Goal: Transaction & Acquisition: Book appointment/travel/reservation

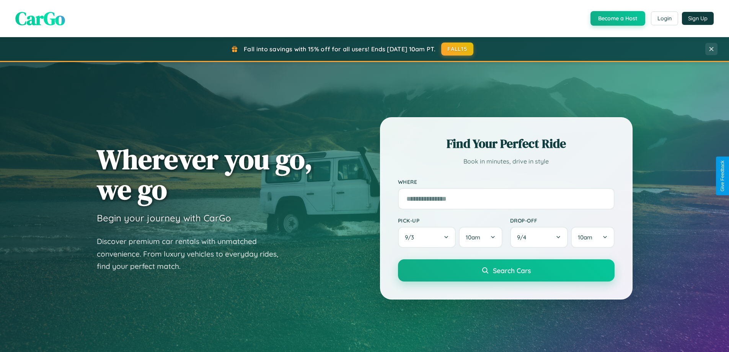
scroll to position [330, 0]
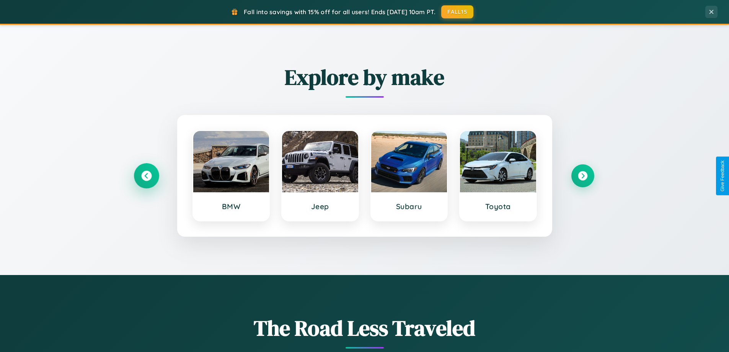
click at [146, 176] on icon at bounding box center [146, 176] width 10 height 10
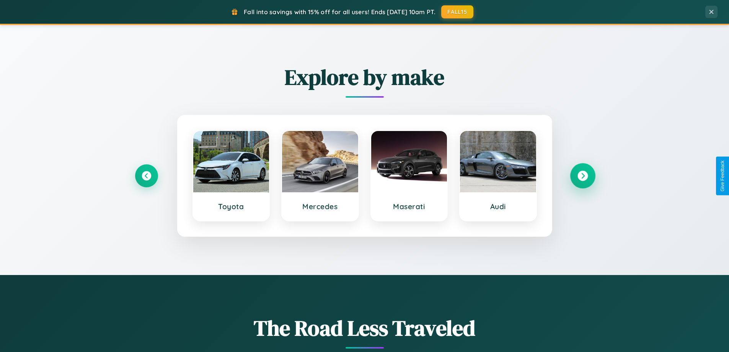
click at [583, 176] on icon at bounding box center [583, 176] width 10 height 10
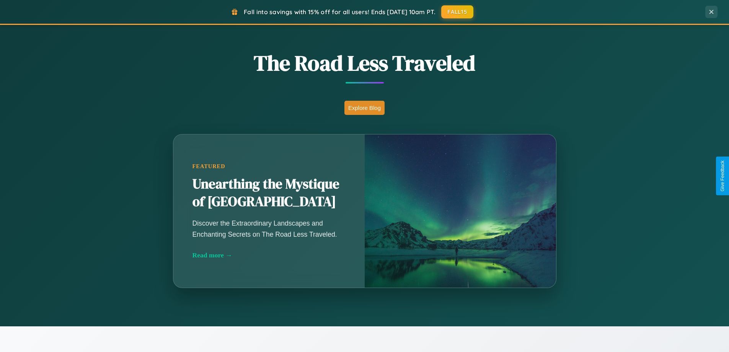
scroll to position [1473, 0]
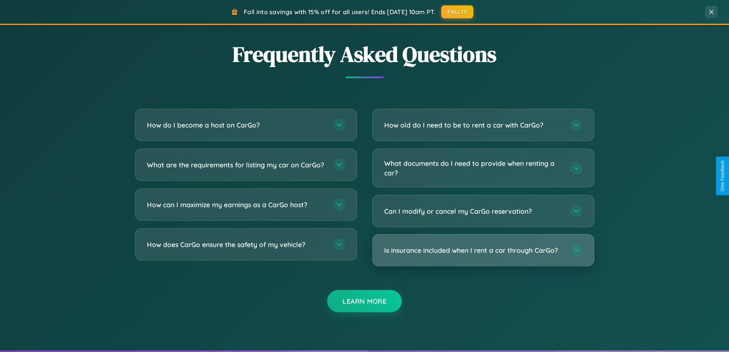
click at [483, 250] on h3 "Is insurance included when I rent a car through CarGo?" at bounding box center [473, 250] width 178 height 10
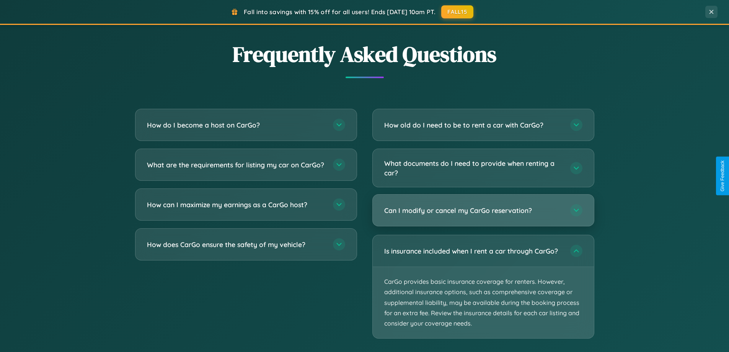
click at [483, 210] on h3 "Can I modify or cancel my CarGo reservation?" at bounding box center [473, 211] width 178 height 10
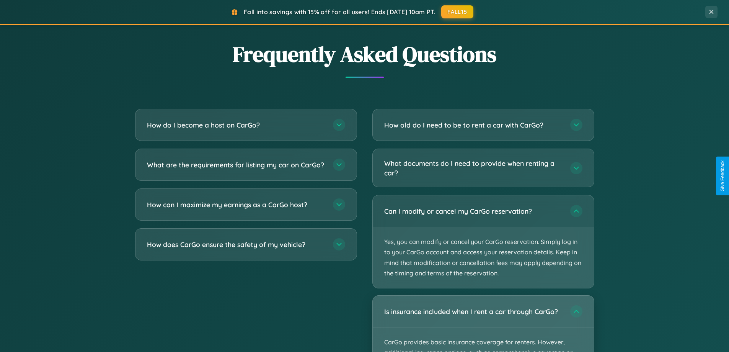
click at [483, 323] on div "Is insurance included when I rent a car through CarGo?" at bounding box center [483, 310] width 221 height 31
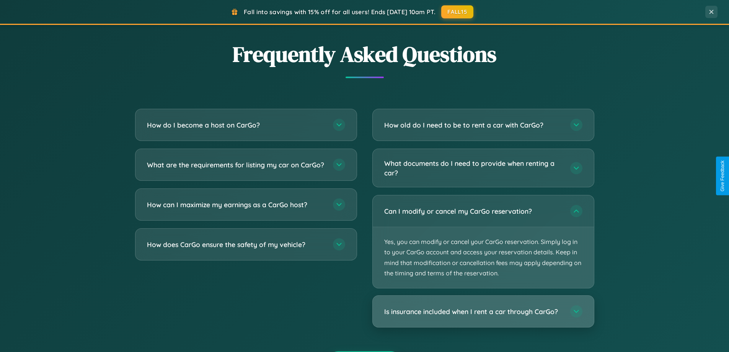
click at [483, 311] on h3 "Is insurance included when I rent a car through CarGo?" at bounding box center [473, 312] width 178 height 10
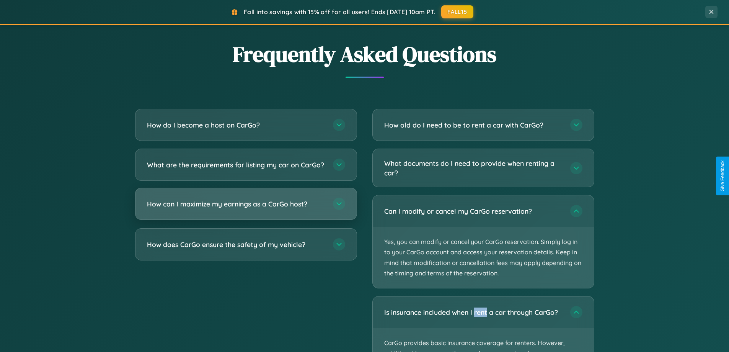
click at [246, 209] on h3 "How can I maximize my earnings as a CarGo host?" at bounding box center [236, 204] width 178 height 10
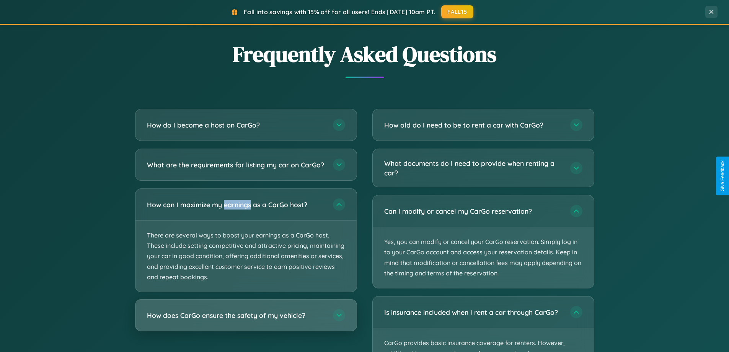
click at [246, 320] on h3 "How does CarGo ensure the safety of my vehicle?" at bounding box center [236, 315] width 178 height 10
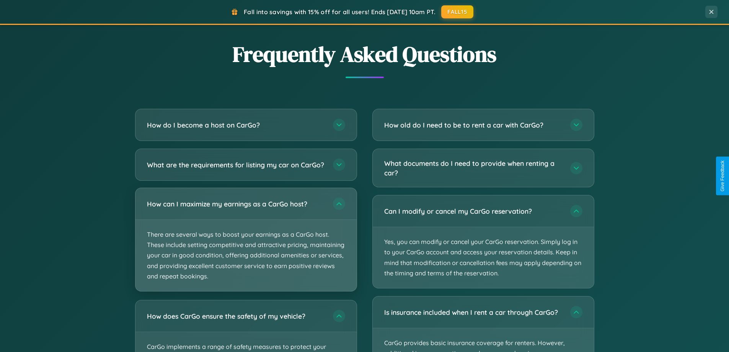
click at [246, 246] on p "There are several ways to boost your earnings as a CarGo host. These include se…" at bounding box center [245, 255] width 221 height 71
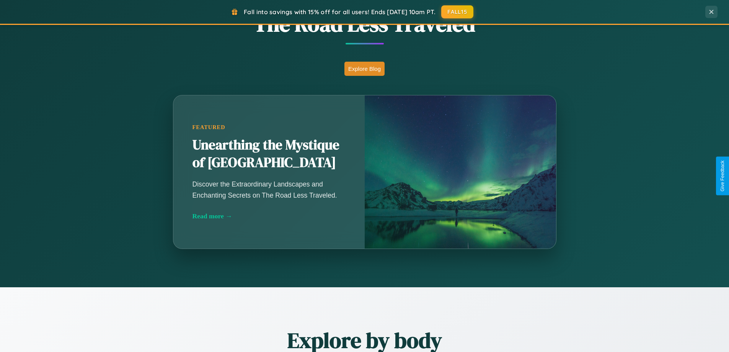
scroll to position [330, 0]
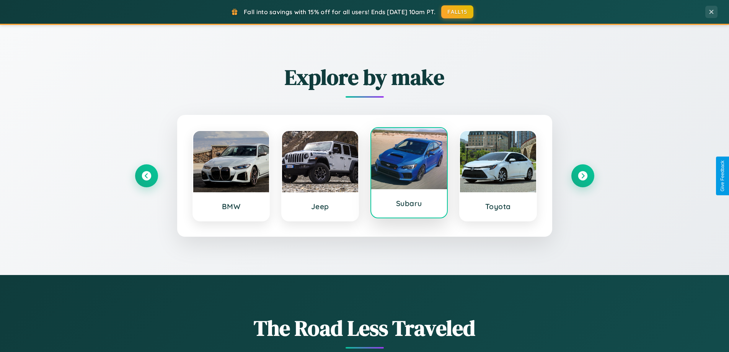
click at [409, 173] on div at bounding box center [409, 158] width 76 height 61
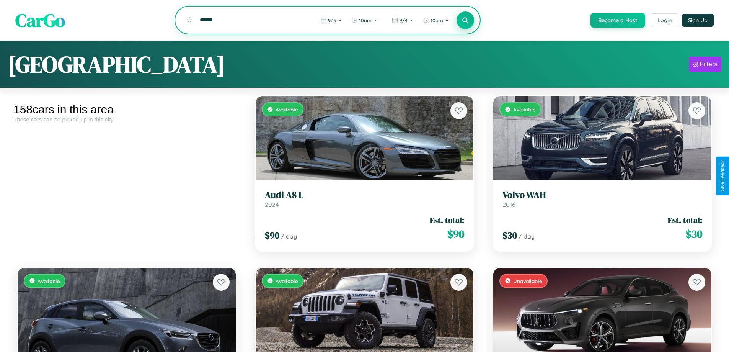
click at [465, 21] on icon at bounding box center [465, 19] width 7 height 7
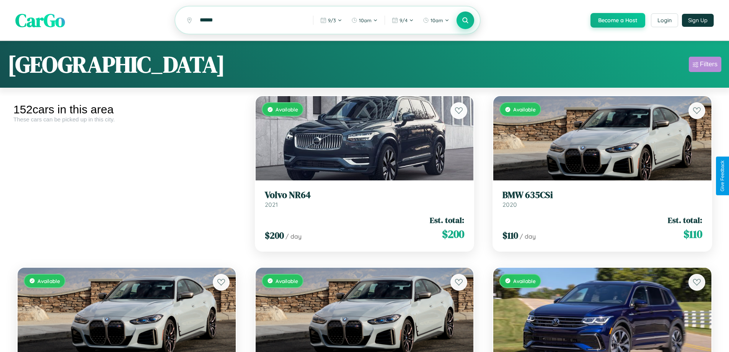
click at [705, 65] on div "Filters" at bounding box center [709, 64] width 18 height 8
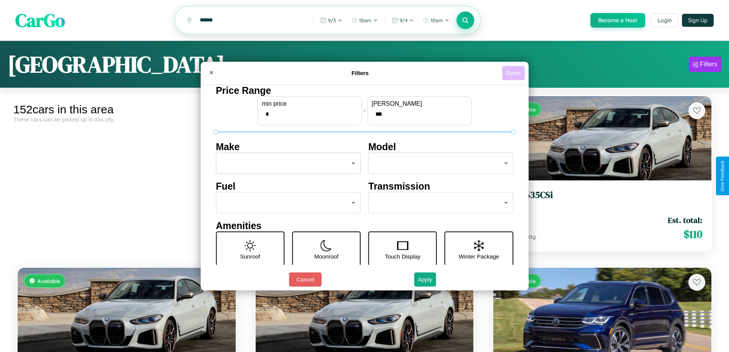
click at [514, 73] on button "Reset" at bounding box center [513, 73] width 23 height 14
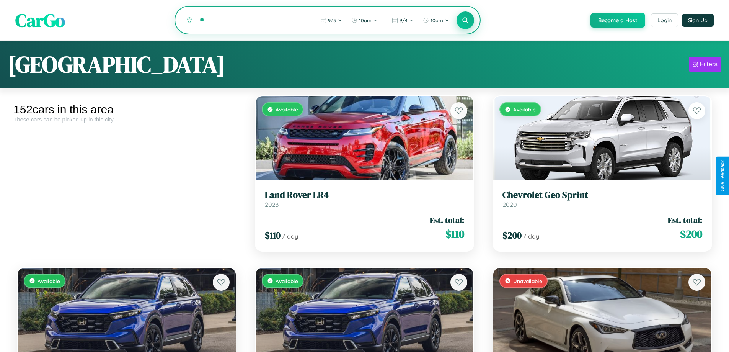
type input "*"
type input "*******"
click at [465, 21] on icon at bounding box center [465, 19] width 7 height 7
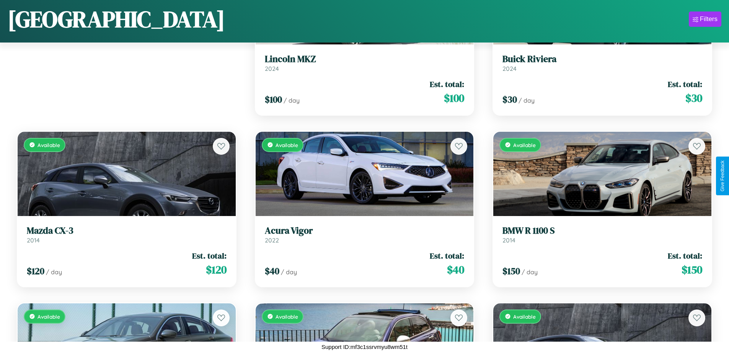
scroll to position [965, 0]
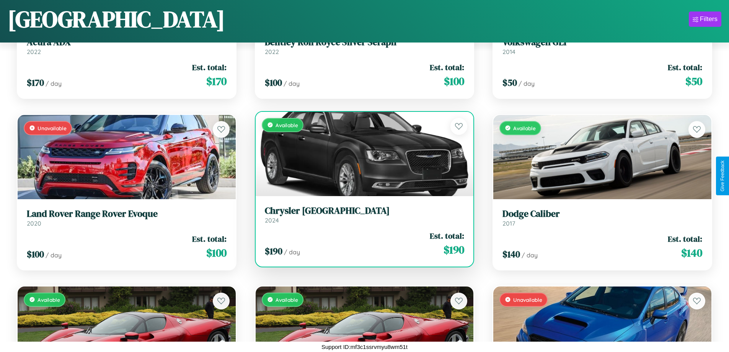
click at [361, 214] on h3 "[GEOGRAPHIC_DATA]" at bounding box center [365, 210] width 200 height 11
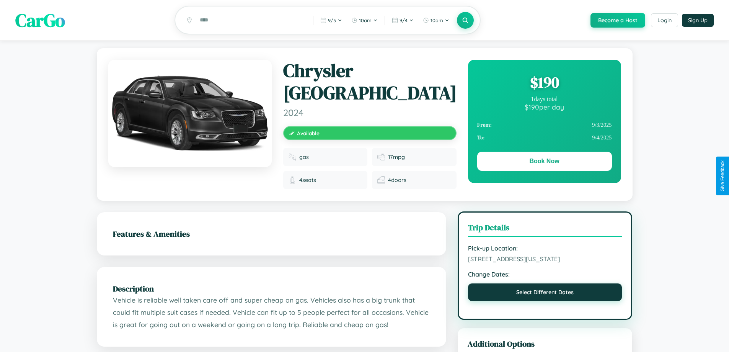
click at [545, 293] on button "Select Different Dates" at bounding box center [545, 292] width 154 height 18
select select "*"
select select "****"
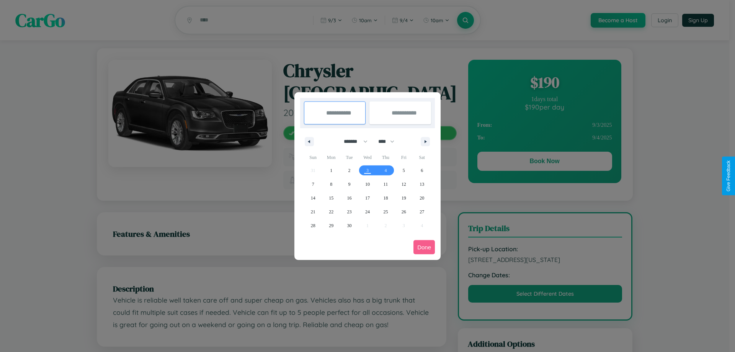
drag, startPoint x: 352, startPoint y: 141, endPoint x: 367, endPoint y: 153, distance: 19.6
click at [352, 141] on select "******* ******** ***** ***** *** **** **** ****** ********* ******* ******** **…" at bounding box center [354, 141] width 33 height 13
select select "*"
drag, startPoint x: 390, startPoint y: 141, endPoint x: 367, endPoint y: 153, distance: 25.4
click at [390, 141] on select "**** **** **** **** **** **** **** **** **** **** **** **** **** **** **** ****…" at bounding box center [385, 141] width 23 height 13
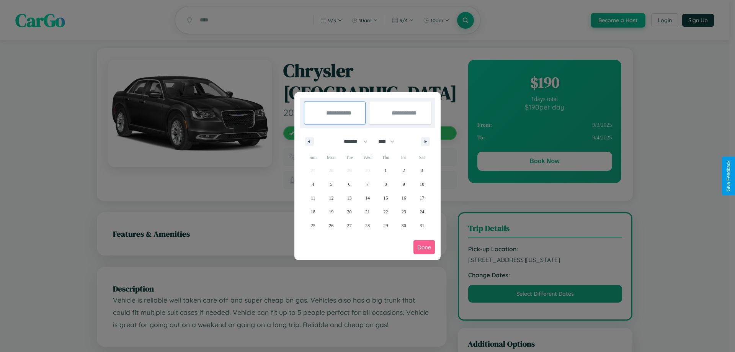
select select "****"
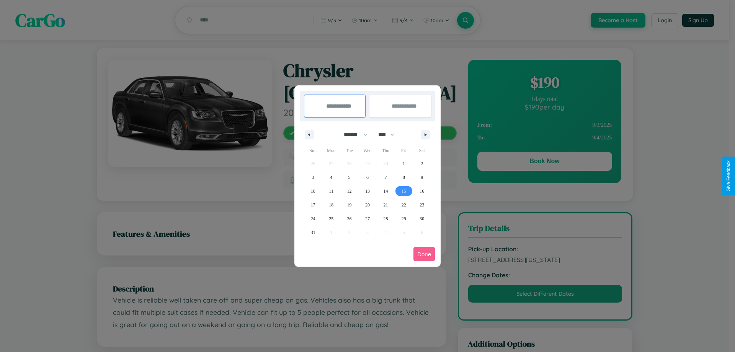
click at [403, 191] on span "15" at bounding box center [404, 191] width 5 height 14
type input "**********"
click at [313, 218] on span "24" at bounding box center [313, 219] width 5 height 14
type input "**********"
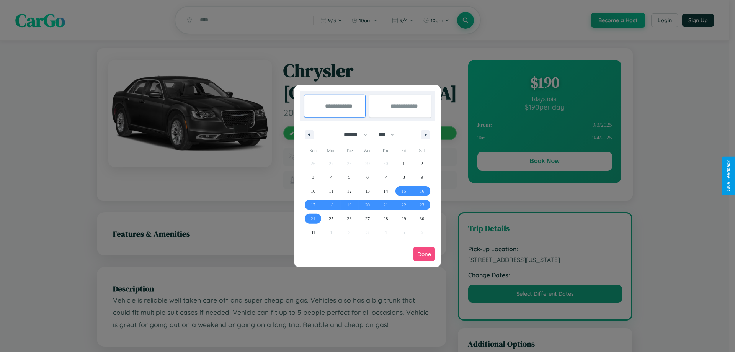
click at [424, 254] on button "Done" at bounding box center [423, 254] width 21 height 14
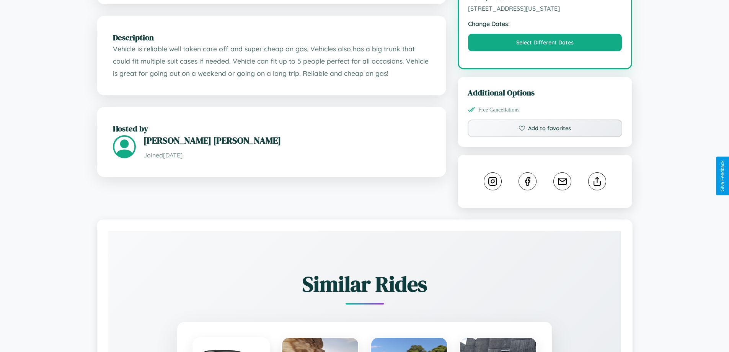
scroll to position [258, 0]
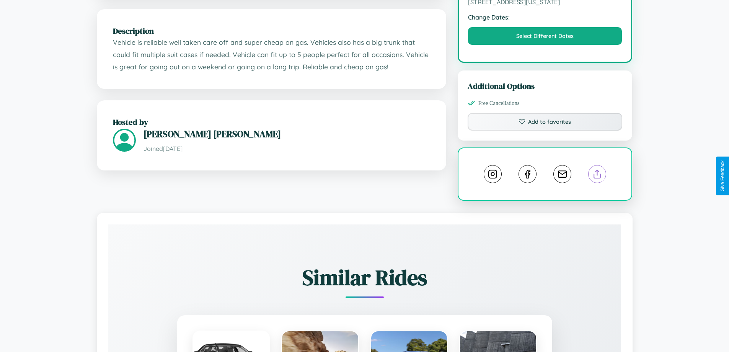
click at [597, 175] on line at bounding box center [597, 172] width 0 height 5
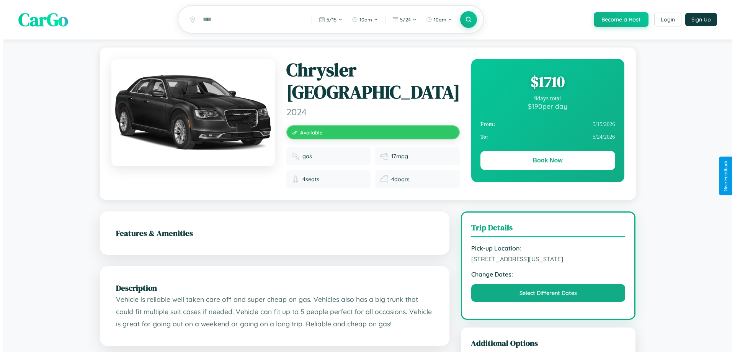
scroll to position [0, 0]
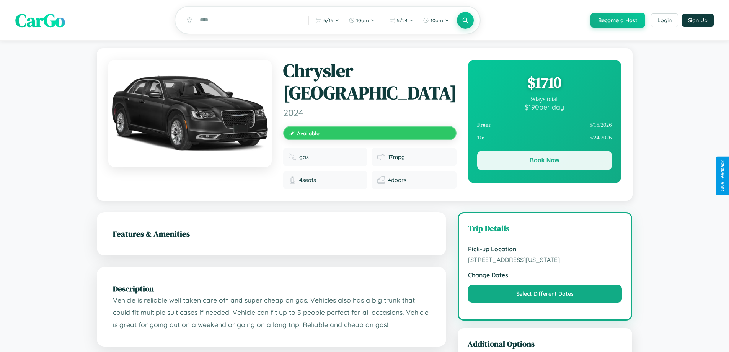
click at [544, 162] on button "Book Now" at bounding box center [544, 160] width 135 height 19
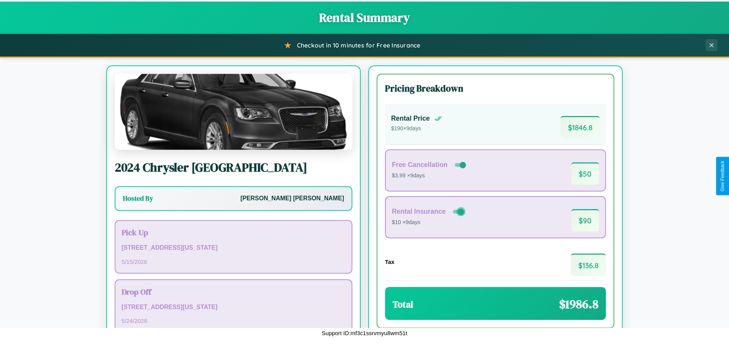
scroll to position [52, 0]
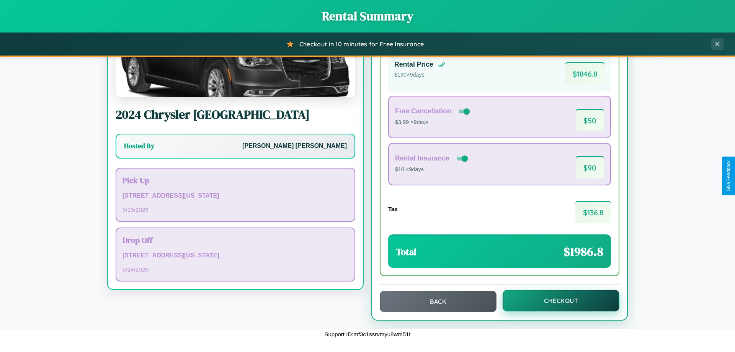
click at [556, 300] on button "Checkout" at bounding box center [561, 300] width 117 height 21
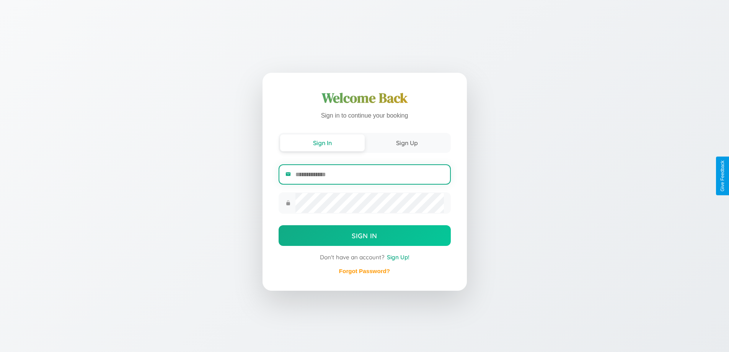
click at [369, 175] on input "email" at bounding box center [369, 174] width 148 height 19
type input "**********"
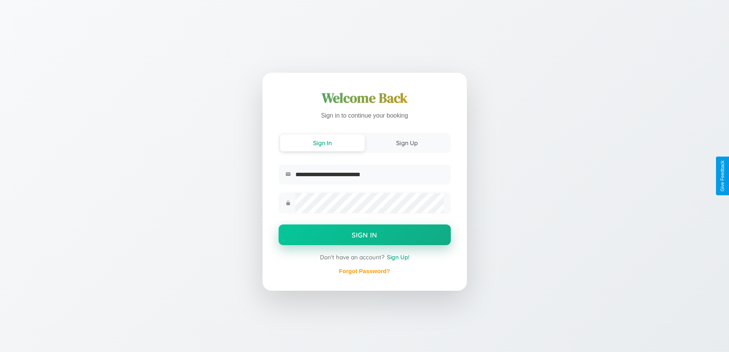
click at [364, 235] on button "Sign In" at bounding box center [365, 234] width 172 height 21
